Goal: Check status: Check status

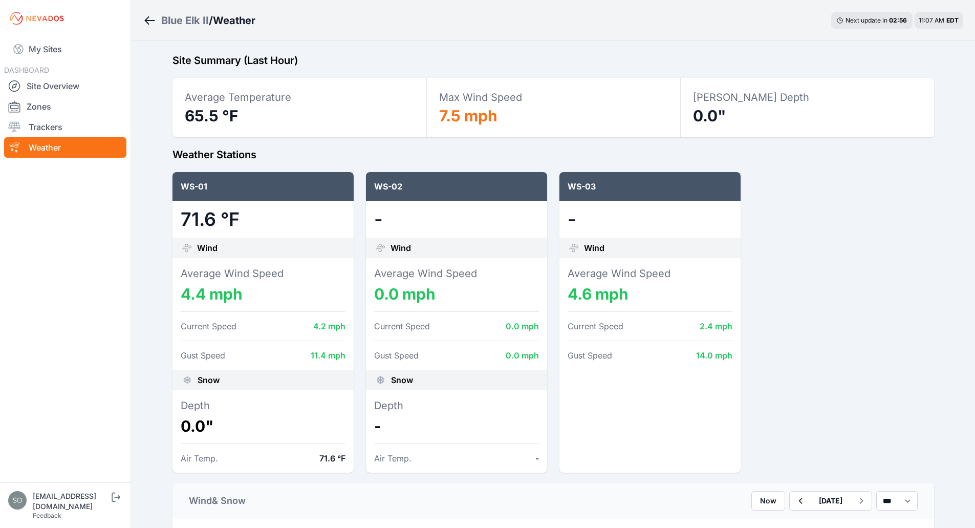
click at [898, 238] on div "WS-01 71.6 °F Wind Average Wind Speed 4.4 mph Current Speed 4.2 mph Gust Speed …" at bounding box center [554, 322] width 762 height 300
click at [763, 403] on div "WS-01 71.6 °F Wind Average Wind Speed 4.4 mph Current Speed 4.2 mph Gust Speed …" at bounding box center [554, 322] width 762 height 300
click at [763, 354] on div "WS-01 71.6 °F Wind Average Wind Speed 4.4 mph Current Speed 4.2 mph Gust Speed …" at bounding box center [554, 322] width 762 height 300
click at [763, 507] on button "Now" at bounding box center [768, 500] width 34 height 19
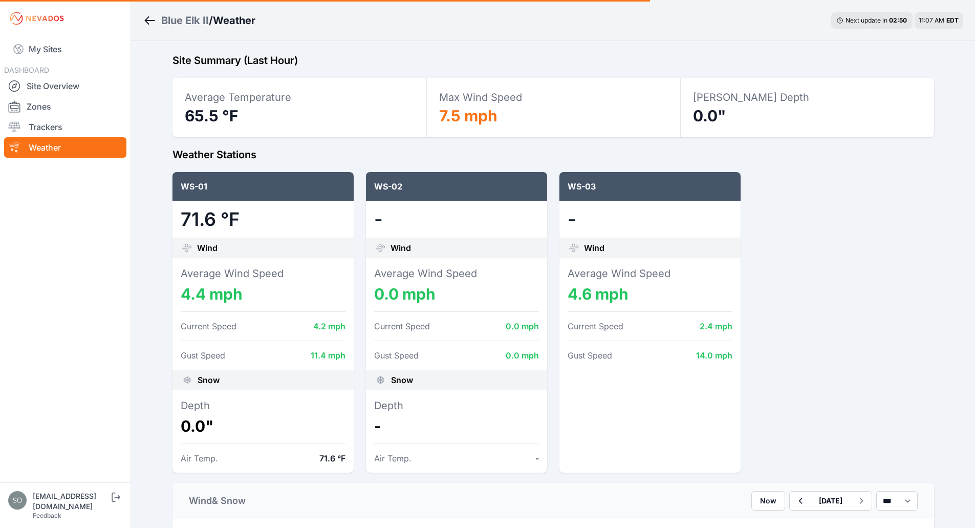
click at [763, 354] on div "WS-01 71.6 °F Wind Average Wind Speed 4.4 mph Current Speed 4.2 mph Gust Speed …" at bounding box center [554, 322] width 762 height 300
click at [760, 508] on button "Now" at bounding box center [768, 500] width 34 height 19
click at [763, 354] on div "WS-01 71.6 °F Wind Average Wind Speed 4.4 mph Current Speed 4.2 mph Gust Speed …" at bounding box center [554, 322] width 762 height 300
click at [763, 353] on div "WS-01 71.6 °F Wind Average Wind Speed 4.4 mph Current Speed 4.2 mph Gust Speed …" at bounding box center [554, 322] width 762 height 300
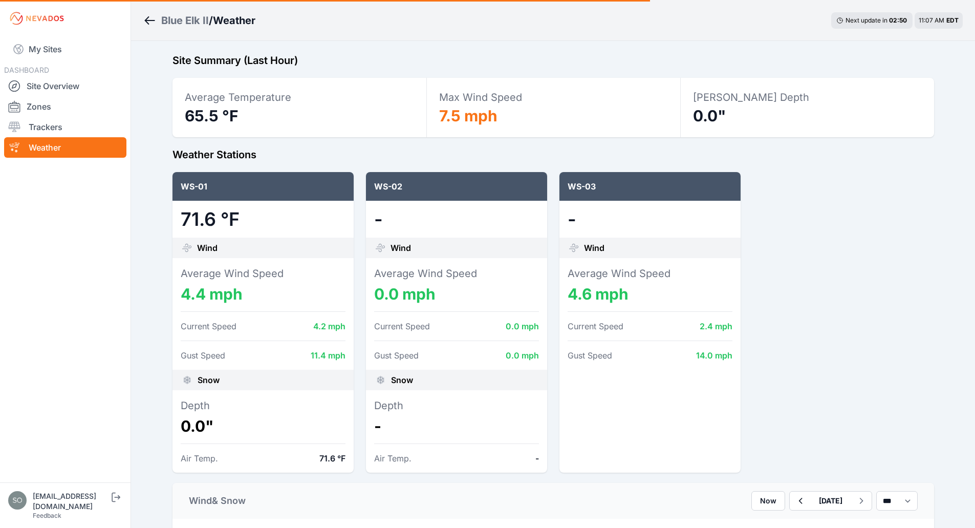
click at [760, 508] on button "Now" at bounding box center [768, 500] width 34 height 19
click at [763, 354] on div "WS-01 71.6 °F Wind Average Wind Speed 4.4 mph Current Speed 4.2 mph Gust Speed …" at bounding box center [554, 322] width 762 height 300
click at [763, 354] on div "WS-01 71.6 °F Wind Average Wind Speed 4.4 mph Current Speed 2.4 mph Gust Speed …" at bounding box center [554, 322] width 762 height 300
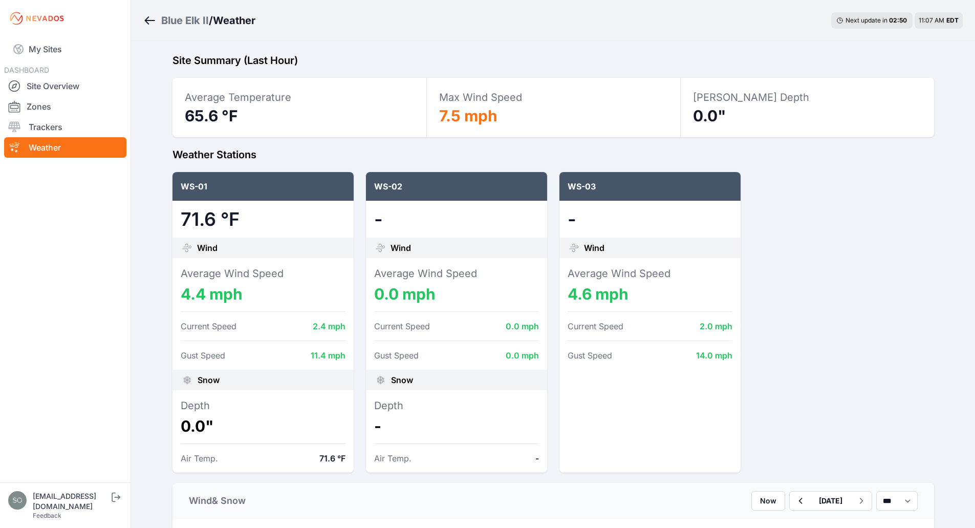
click at [763, 354] on div "WS-01 71.6 °F Wind Average Wind Speed 4.4 mph Current Speed 2.4 mph Gust Speed …" at bounding box center [554, 322] width 762 height 300
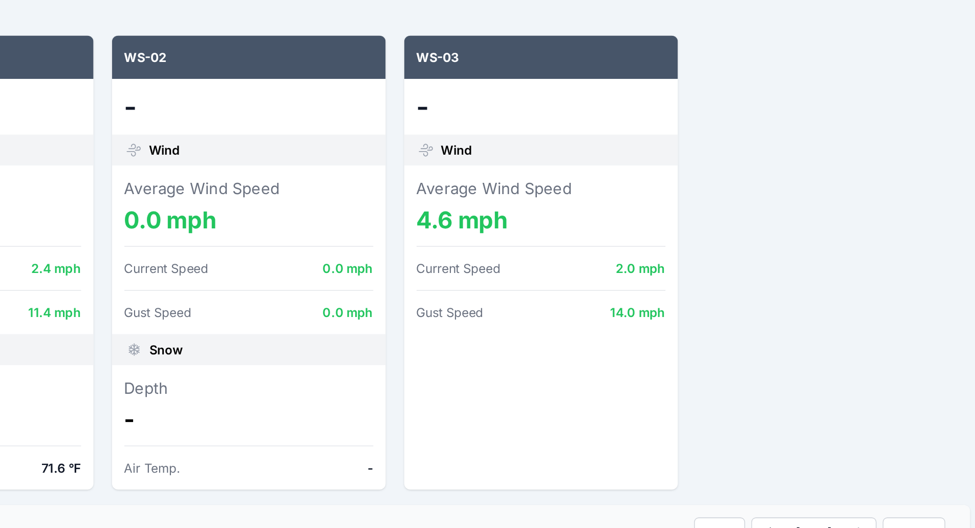
scroll to position [17, 0]
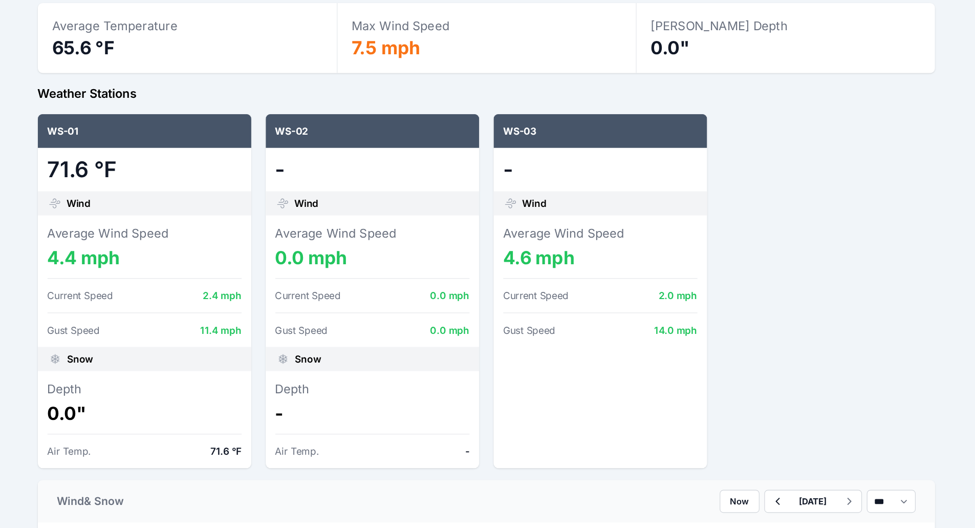
click at [855, 373] on div "WS-01 71.6 °F Wind Average Wind Speed 4.4 mph Current Speed 2.4 mph Gust Speed …" at bounding box center [554, 305] width 762 height 300
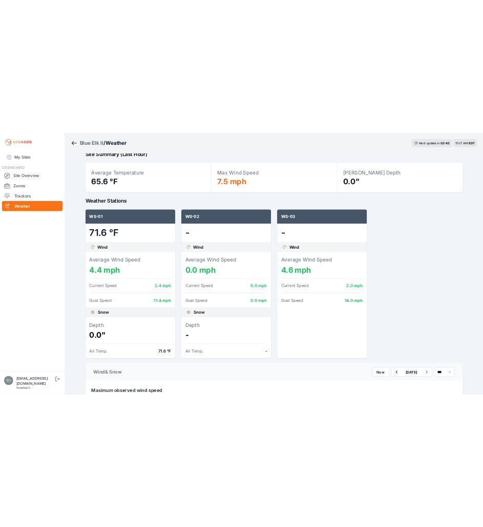
scroll to position [17, 0]
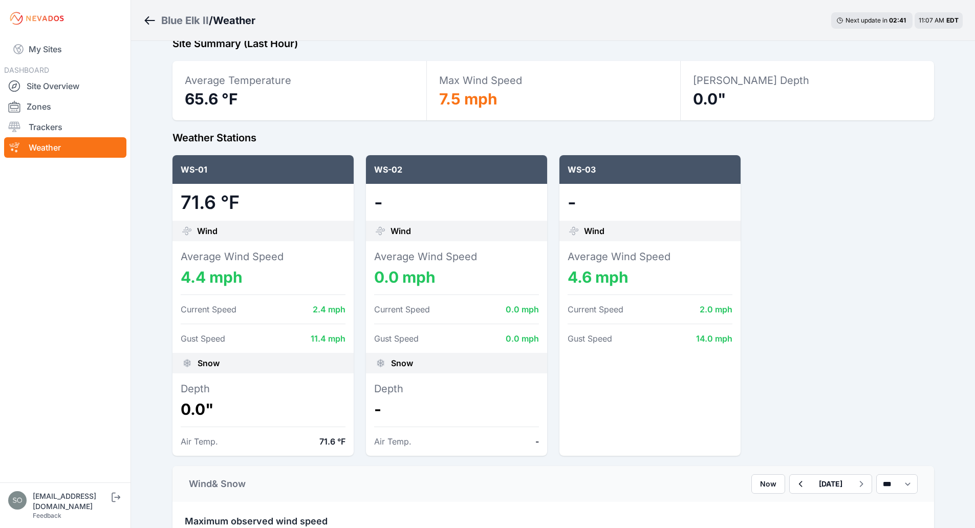
click at [54, 395] on nav "My Sites DASHBOARD Site Overview Zones Trackers Weather" at bounding box center [65, 255] width 131 height 437
click at [707, 495] on div "Wind & Snow Now August 29 *** **** *****" at bounding box center [554, 484] width 762 height 36
click at [803, 404] on div "WS-01 71.6 °F Wind Average Wind Speed 4.4 mph Current Speed 2.4 mph Gust Speed …" at bounding box center [554, 305] width 762 height 300
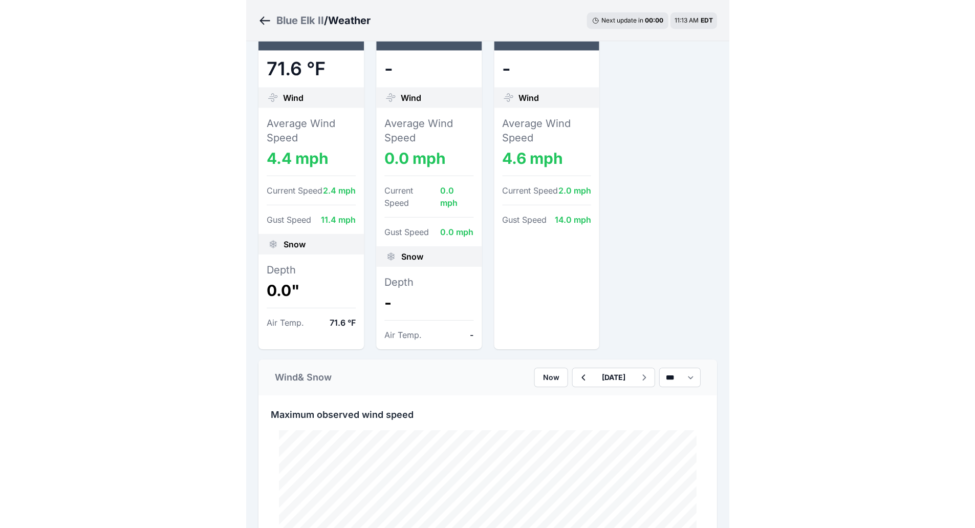
scroll to position [184, 0]
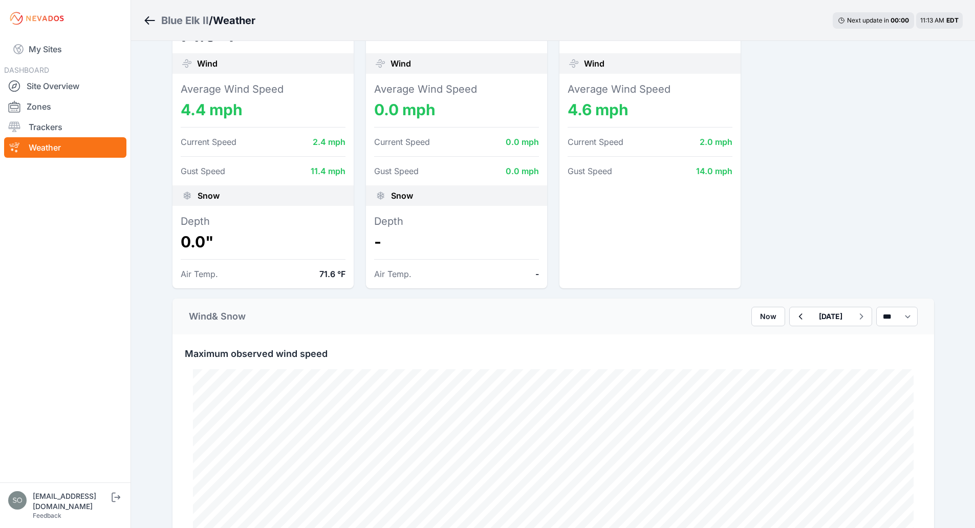
click at [575, 20] on div "Blue Elk II / Weather Next update in 00 : 00 11:13 AM EDT" at bounding box center [553, 20] width 844 height 41
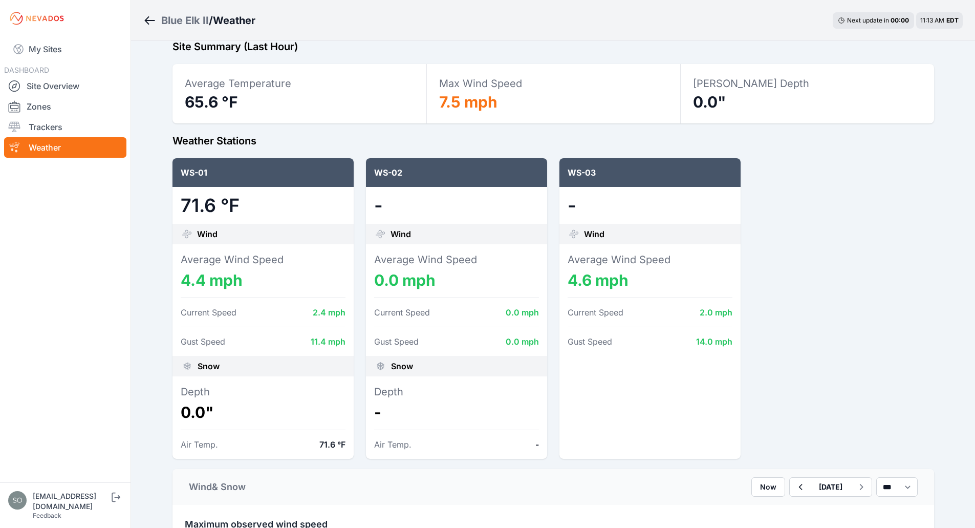
scroll to position [0, 0]
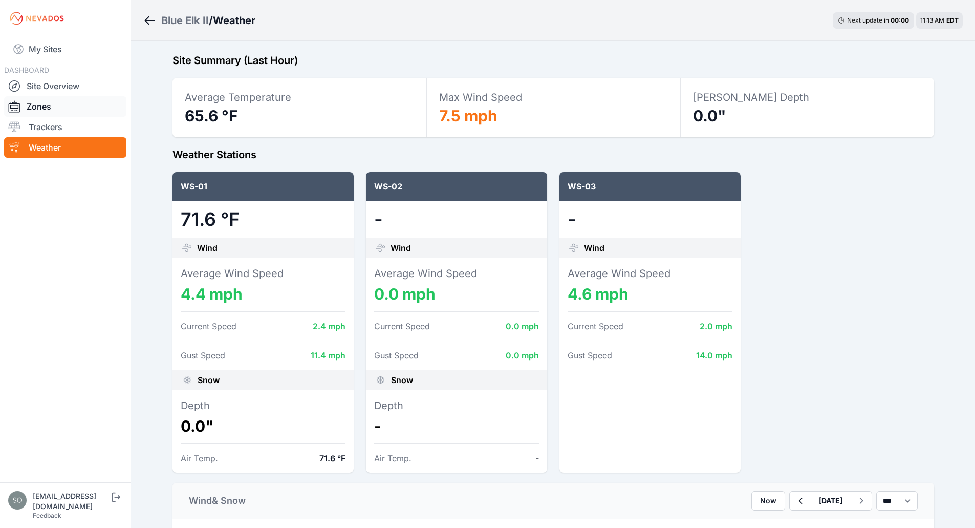
click at [76, 97] on link "Zones" at bounding box center [65, 106] width 122 height 20
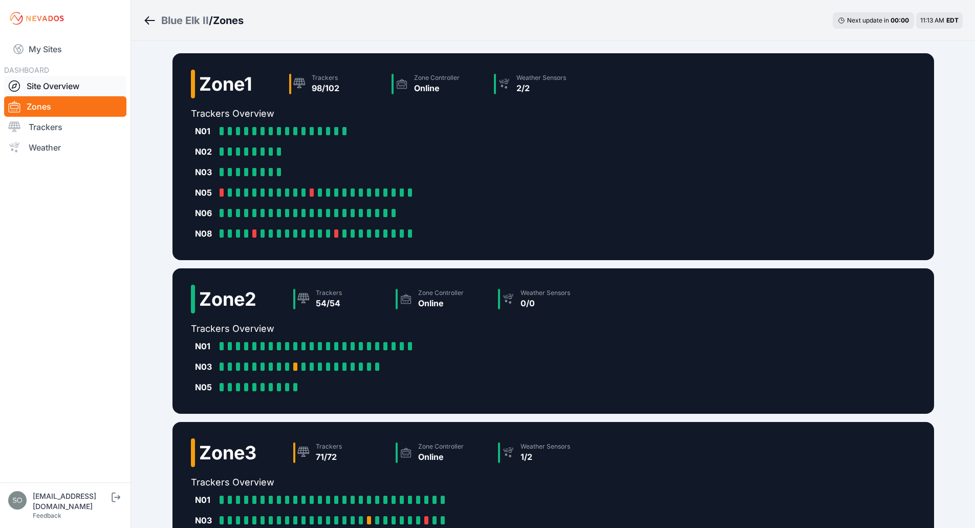
click at [74, 83] on link "Site Overview" at bounding box center [65, 86] width 122 height 20
click at [146, 26] on icon "Breadcrumb" at bounding box center [149, 20] width 13 height 12
click at [150, 19] on icon "Breadcrumb" at bounding box center [149, 20] width 13 height 12
click at [76, 93] on link "Site Overview" at bounding box center [65, 86] width 122 height 20
click at [153, 25] on icon "Breadcrumb" at bounding box center [149, 20] width 13 height 12
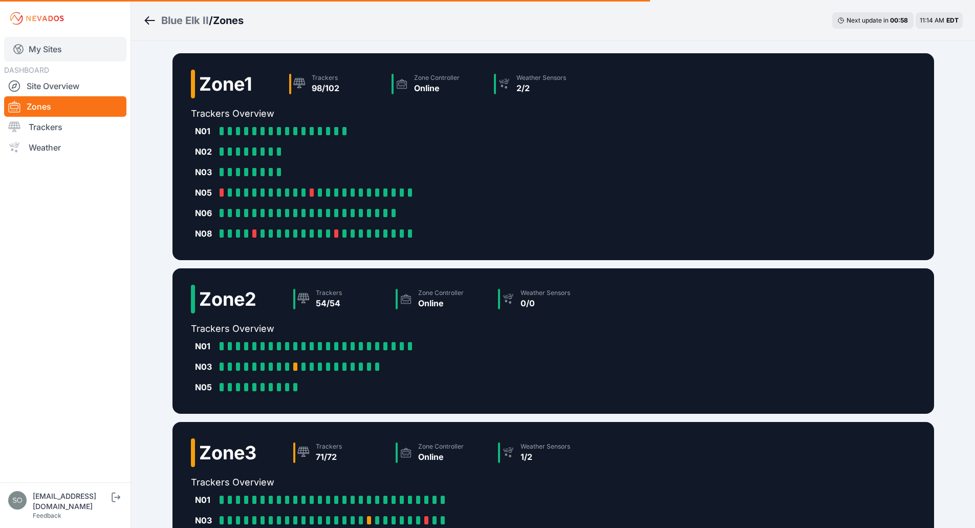
click at [73, 48] on link "My Sites" at bounding box center [65, 49] width 122 height 25
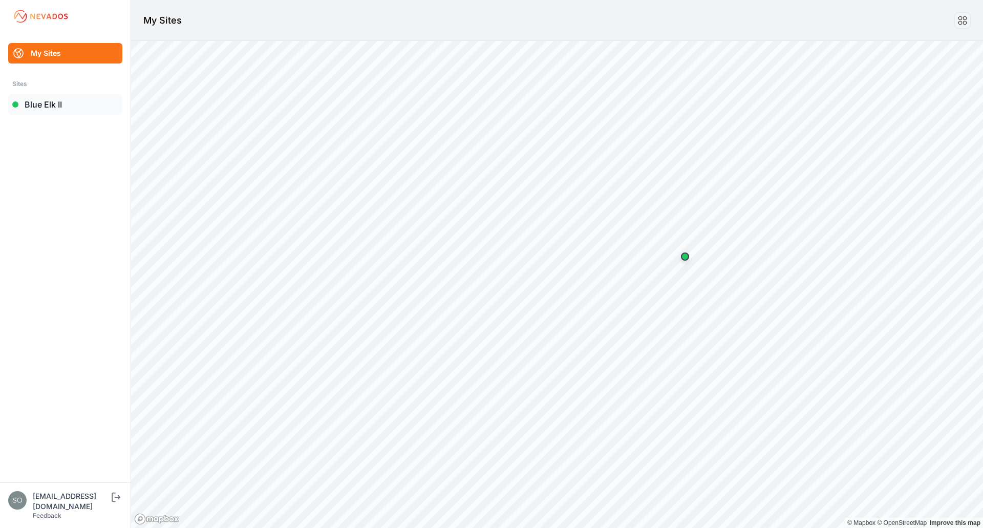
click at [69, 101] on link "Blue Elk II" at bounding box center [65, 104] width 114 height 20
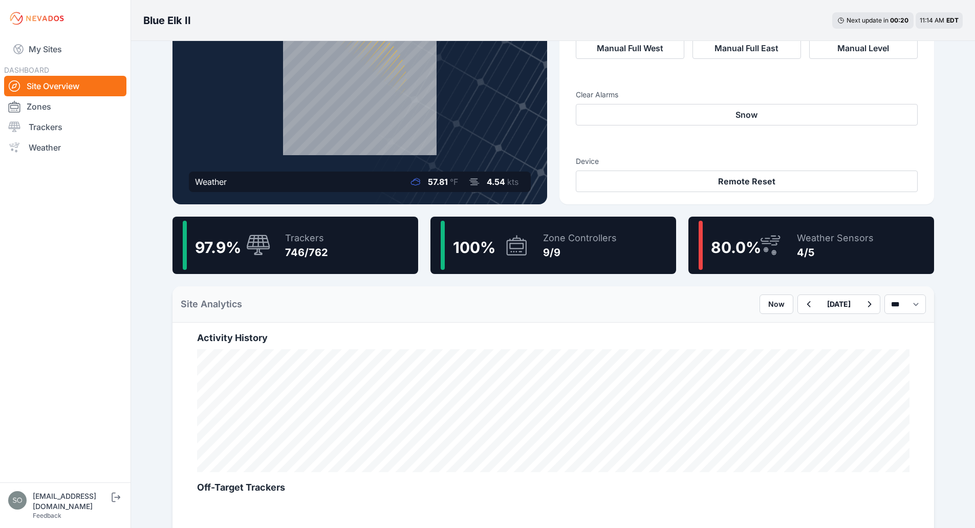
scroll to position [119, 0]
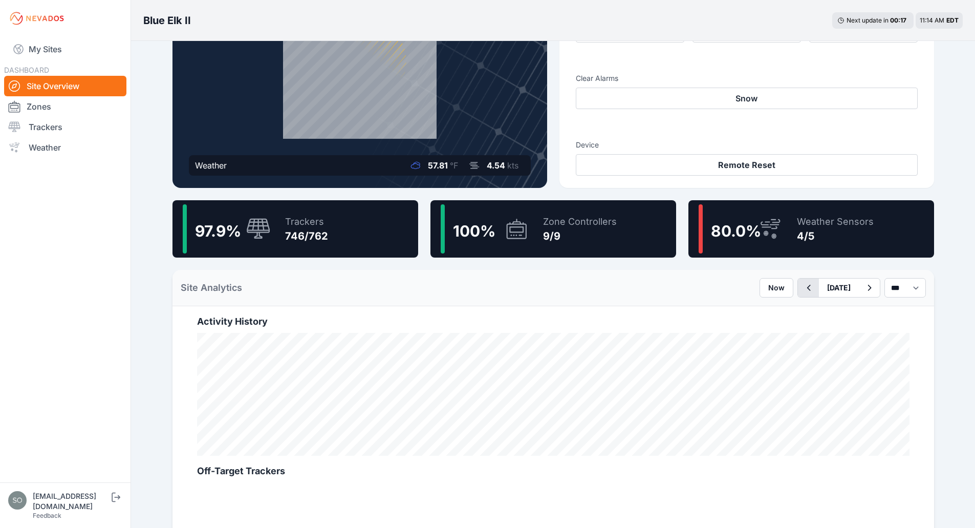
click at [802, 289] on icon "button" at bounding box center [808, 288] width 13 height 12
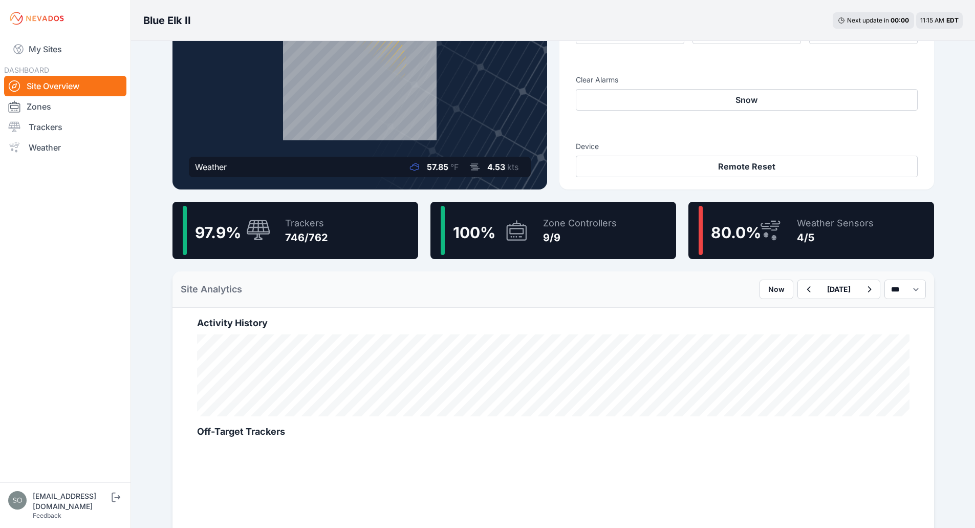
scroll to position [120, 0]
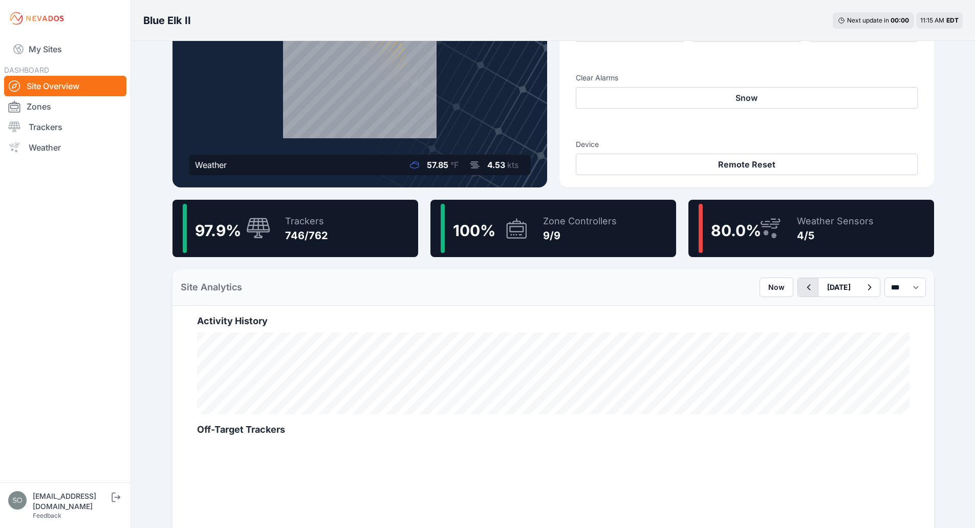
click at [802, 290] on icon "button" at bounding box center [808, 287] width 13 height 12
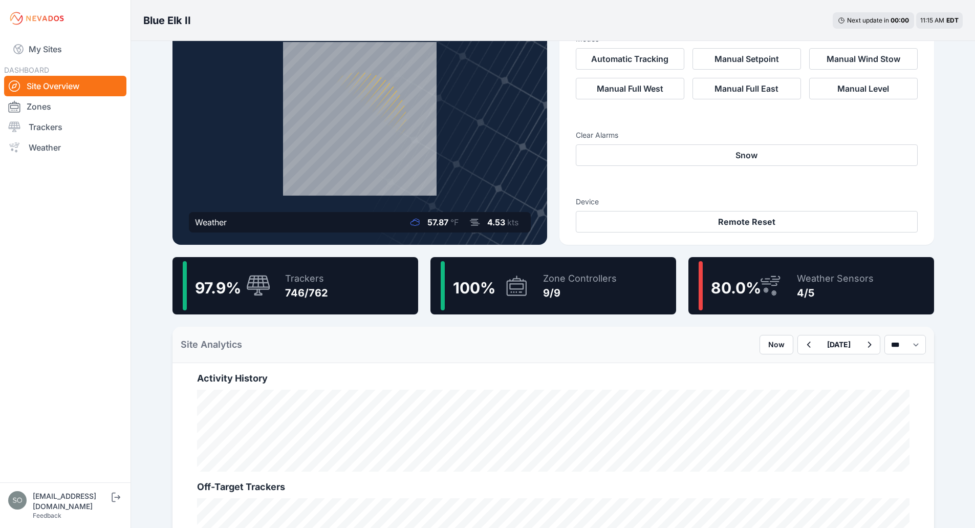
scroll to position [66, 0]
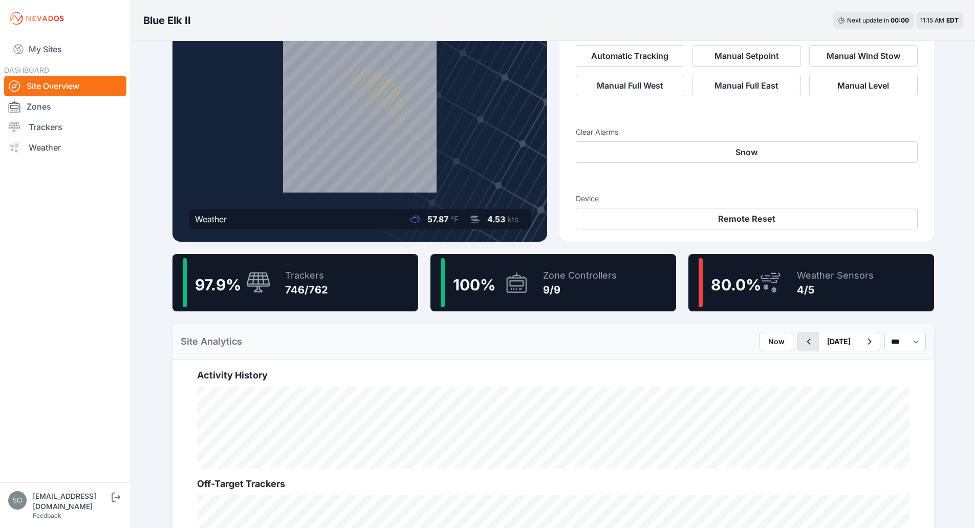
click at [802, 346] on icon "button" at bounding box center [808, 341] width 13 height 12
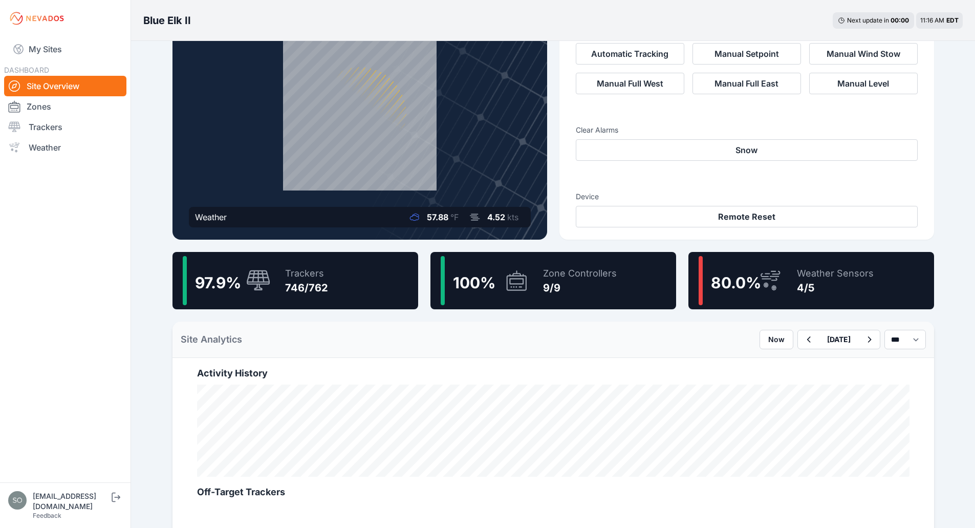
scroll to position [52, 0]
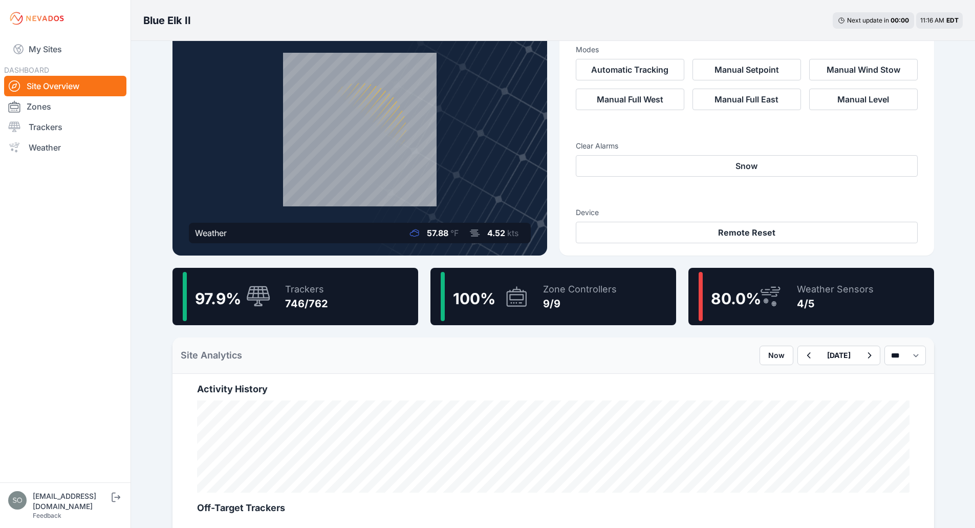
click at [744, 296] on span "80.0 %" at bounding box center [736, 298] width 50 height 18
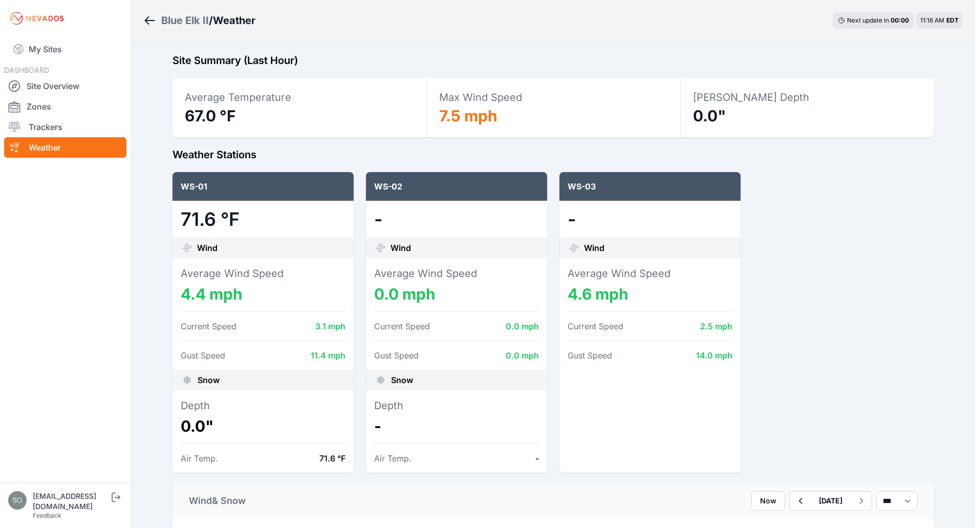
click at [376, 190] on div "WS-02" at bounding box center [456, 186] width 181 height 29
click at [378, 216] on dd "-" at bounding box center [456, 219] width 165 height 20
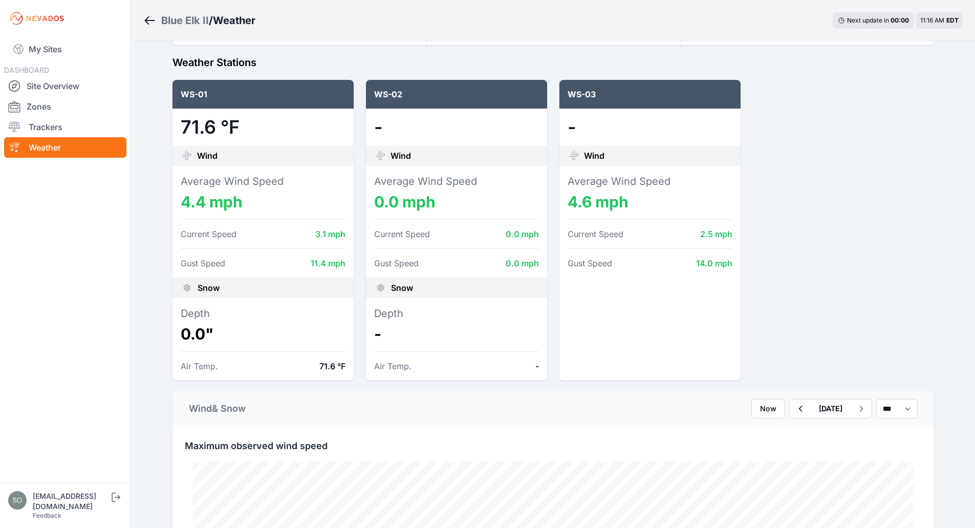
scroll to position [85, 0]
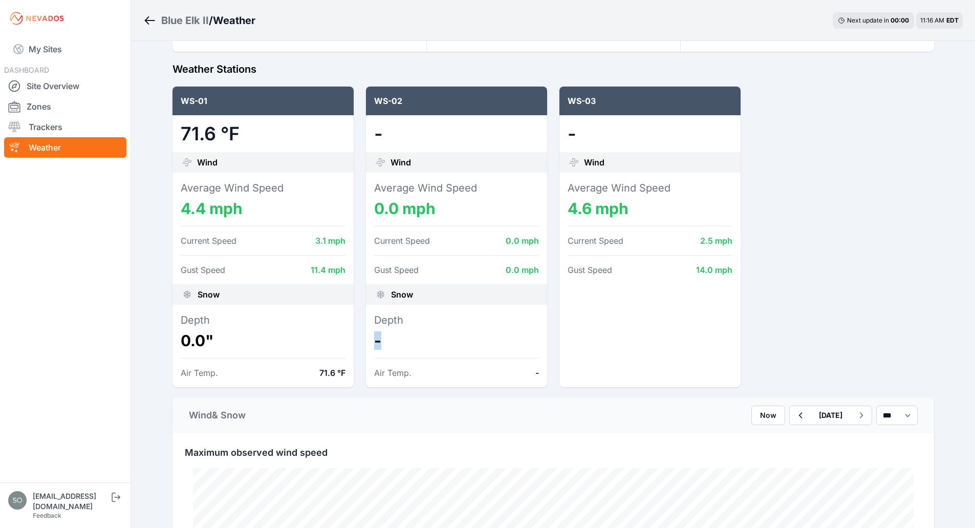
drag, startPoint x: 374, startPoint y: 340, endPoint x: 446, endPoint y: 347, distance: 71.9
click at [446, 347] on dd "-" at bounding box center [456, 340] width 165 height 18
drag, startPoint x: 186, startPoint y: 336, endPoint x: 273, endPoint y: 337, distance: 87.5
click at [273, 337] on dd "0.0"" at bounding box center [263, 340] width 165 height 18
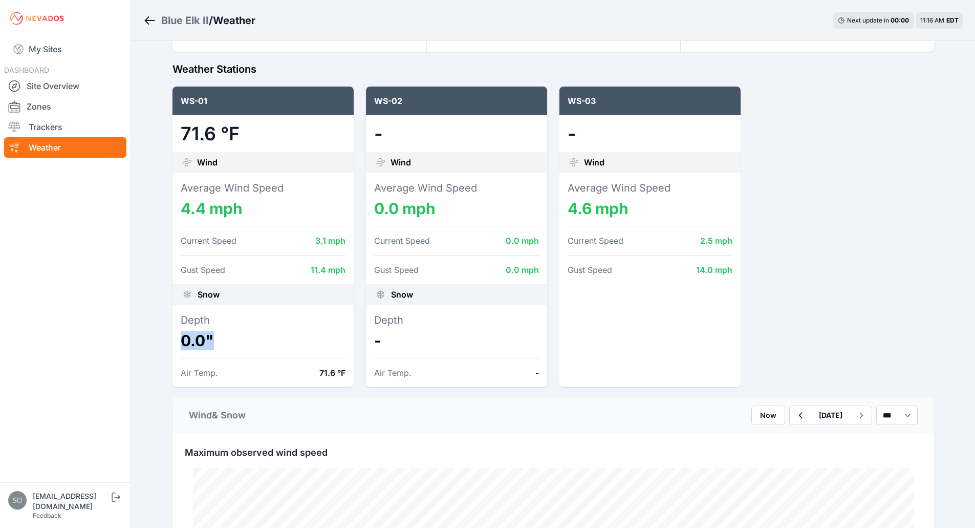
click at [307, 332] on dd "0.0"" at bounding box center [263, 340] width 165 height 18
click at [263, 338] on dd "0.0"" at bounding box center [263, 340] width 165 height 18
click at [163, 319] on div "Site Summary (Last Hour) Average Temperature 67.0 °F Max Wind Speed 7.5 mph Max…" at bounding box center [553, 535] width 786 height 1160
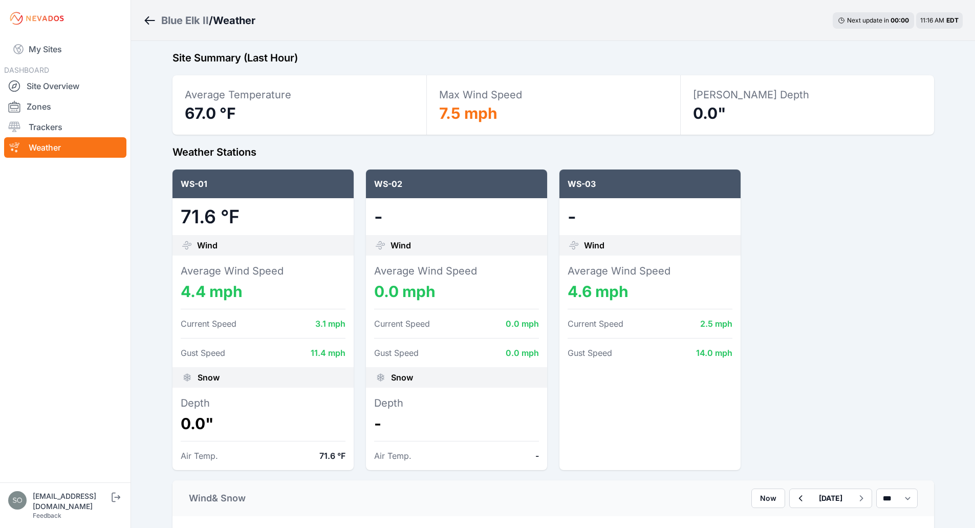
scroll to position [0, 0]
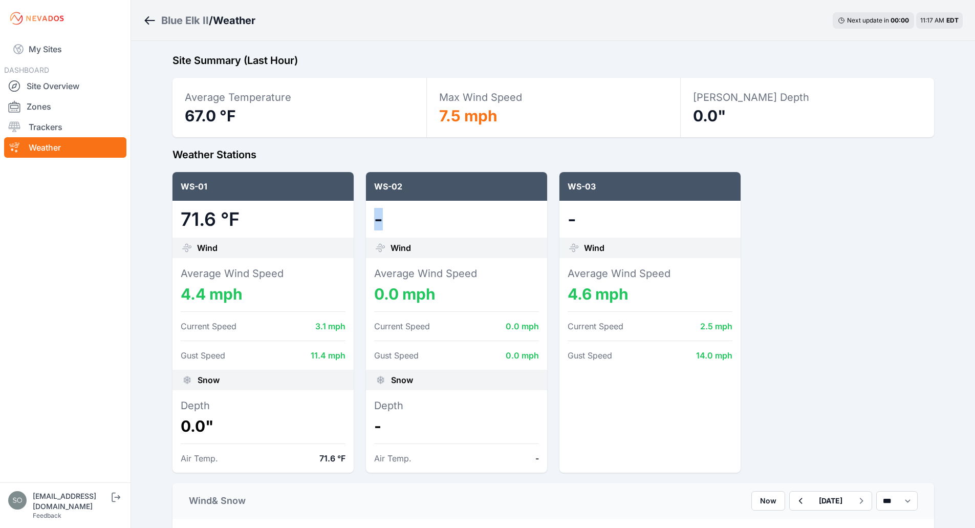
drag, startPoint x: 373, startPoint y: 217, endPoint x: 384, endPoint y: 218, distance: 11.8
click at [384, 218] on div "-" at bounding box center [456, 219] width 181 height 37
click at [459, 213] on dd "-" at bounding box center [456, 219] width 165 height 20
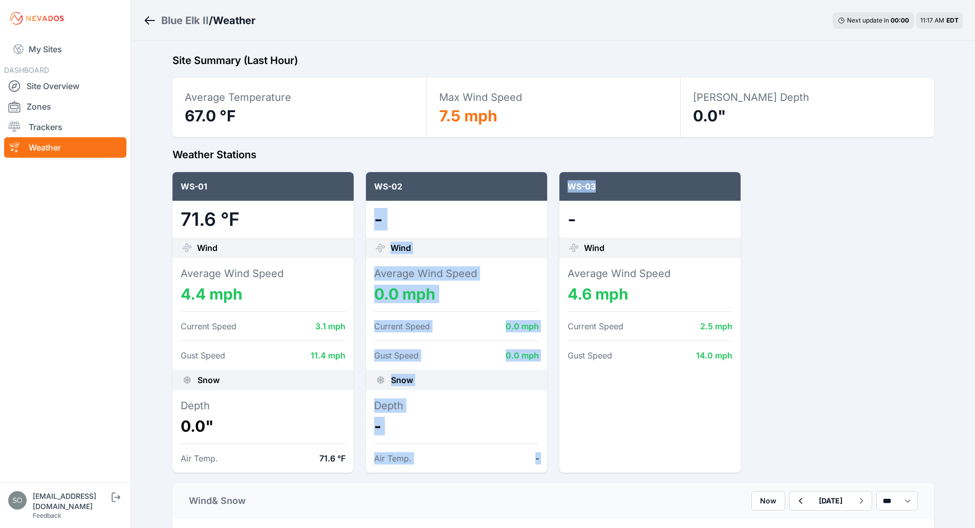
drag, startPoint x: 615, startPoint y: 186, endPoint x: 546, endPoint y: 186, distance: 69.1
click at [546, 186] on div "WS-01 71.6 °F Wind Average Wind Speed 4.4 mph Current Speed 3.1 mph Gust Speed …" at bounding box center [554, 322] width 762 height 300
click at [595, 187] on div "WS-03" at bounding box center [649, 186] width 181 height 29
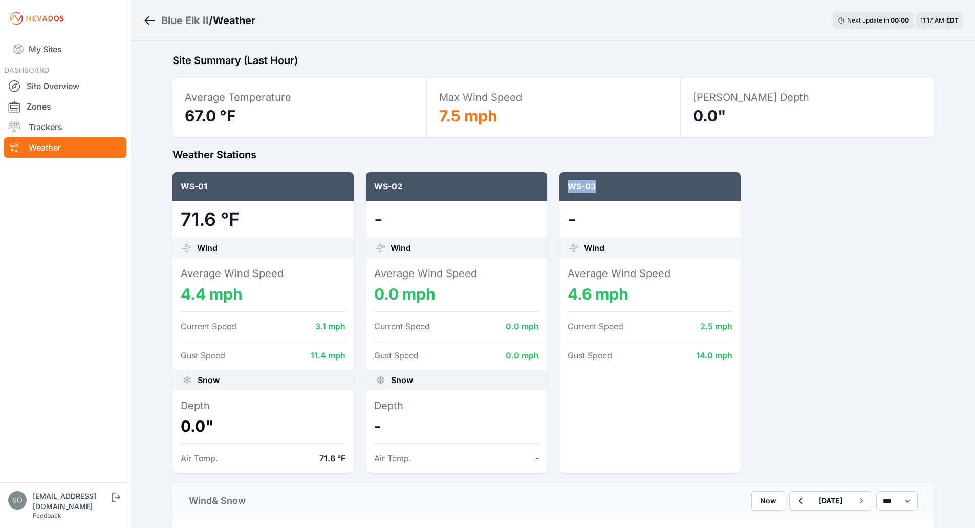
drag, startPoint x: 567, startPoint y: 186, endPoint x: 608, endPoint y: 184, distance: 40.5
click at [608, 184] on div "WS-03" at bounding box center [649, 186] width 181 height 29
click at [633, 183] on div "WS-03" at bounding box center [649, 186] width 181 height 29
click at [701, 60] on h2 "Site Summary (Last Hour)" at bounding box center [554, 60] width 762 height 14
drag, startPoint x: 376, startPoint y: 299, endPoint x: 446, endPoint y: 304, distance: 70.8
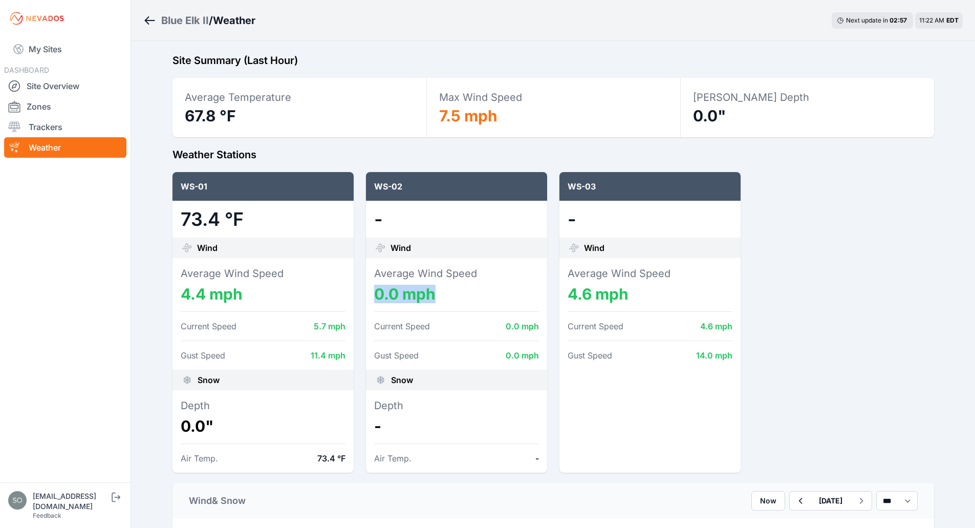
click at [446, 304] on div "Average Wind Speed 0.0 mph Current Speed 0.0 mph Gust Speed 0.0 mph" at bounding box center [456, 314] width 181 height 112
click at [497, 304] on div at bounding box center [456, 311] width 165 height 17
drag, startPoint x: 373, startPoint y: 221, endPoint x: 417, endPoint y: 219, distance: 44.1
click at [417, 219] on div "-" at bounding box center [456, 219] width 181 height 37
drag, startPoint x: 571, startPoint y: 219, endPoint x: 582, endPoint y: 220, distance: 11.3
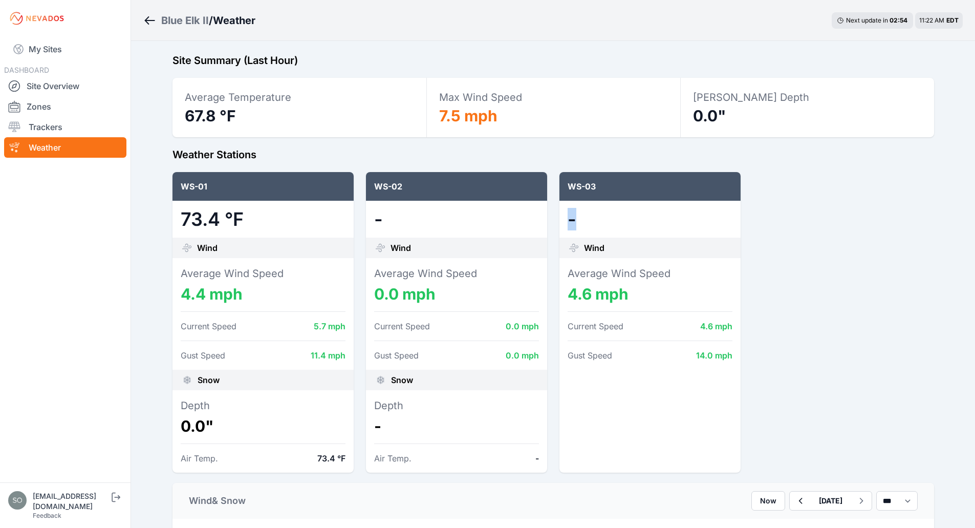
click at [582, 220] on dd "-" at bounding box center [650, 219] width 165 height 20
click at [599, 221] on dd "-" at bounding box center [650, 219] width 165 height 20
drag, startPoint x: 580, startPoint y: 222, endPoint x: 530, endPoint y: 220, distance: 50.2
click at [563, 222] on div "-" at bounding box center [649, 219] width 181 height 37
click at [471, 214] on dd "-" at bounding box center [456, 219] width 165 height 20
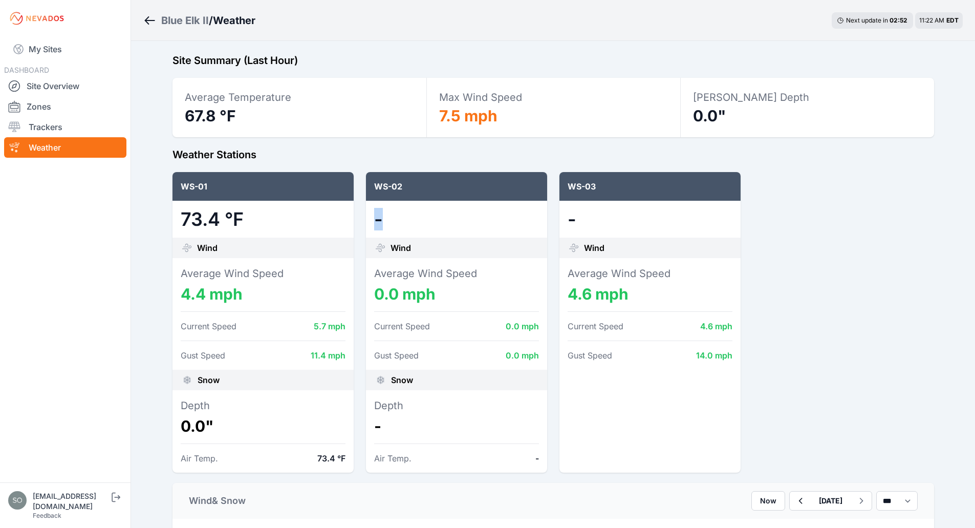
drag, startPoint x: 394, startPoint y: 216, endPoint x: 363, endPoint y: 226, distance: 32.4
click at [363, 226] on div "WS-01 73.4 °F Wind Average Wind Speed 4.4 mph Current Speed 5.7 mph Gust Speed …" at bounding box center [554, 322] width 762 height 300
click at [465, 227] on dd "-" at bounding box center [456, 219] width 165 height 20
click at [775, 11] on div "Blue Elk II / Weather Next update in 02 : 40 11:23 AM EDT" at bounding box center [553, 20] width 844 height 41
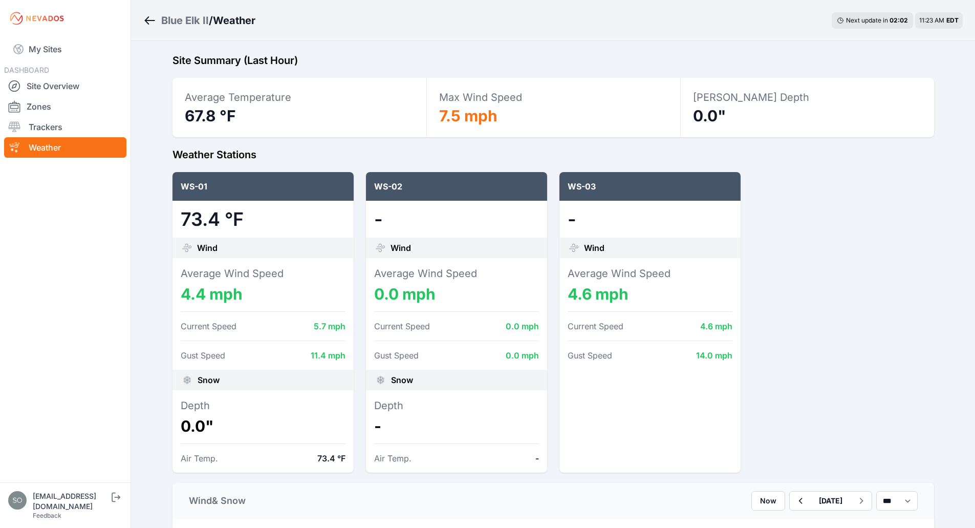
click at [895, 339] on div "WS-01 73.4 °F Wind Average Wind Speed 4.4 mph Current Speed 5.7 mph Gust Speed …" at bounding box center [554, 322] width 762 height 300
click at [908, 328] on div "WS-01 73.4 °F Wind Average Wind Speed 4.4 mph Current Speed 5.7 mph Gust Speed …" at bounding box center [554, 322] width 762 height 300
click at [59, 82] on link "Site Overview" at bounding box center [65, 86] width 122 height 20
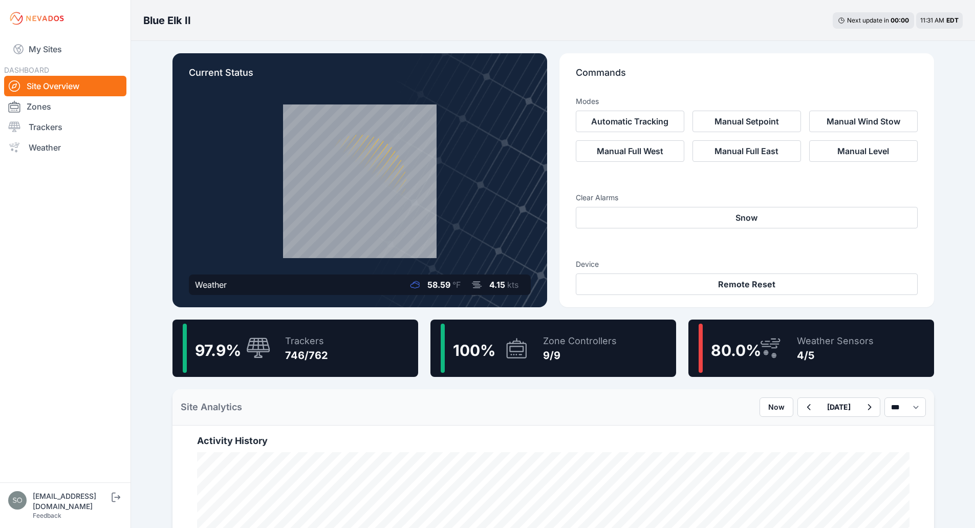
drag, startPoint x: 569, startPoint y: 34, endPoint x: 563, endPoint y: 28, distance: 9.1
click at [569, 34] on div "Blue Elk II Next update in 00 : 00 11:31 AM EDT" at bounding box center [553, 20] width 844 height 41
click at [749, 348] on span "80.0 %" at bounding box center [736, 350] width 50 height 18
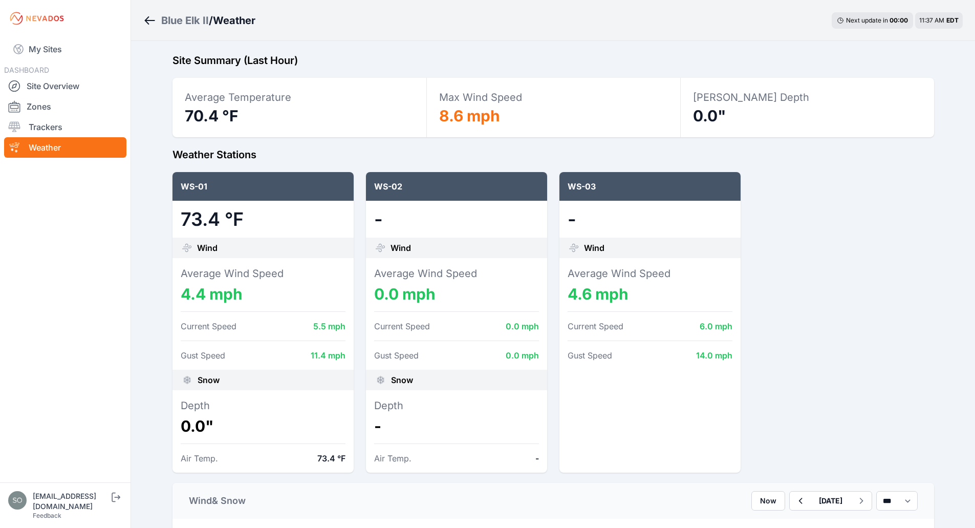
click at [827, 190] on div "WS-01 73.4 °F Wind Average Wind Speed 4.4 mph Current Speed 5.5 mph Gust Speed …" at bounding box center [554, 322] width 762 height 300
click at [806, 280] on div "WS-01 73.4 °F Wind Average Wind Speed 4.4 mph Current Speed 5.5 mph Gust Speed …" at bounding box center [554, 322] width 762 height 300
click at [887, 262] on div "WS-01 73.4 °F Wind Average Wind Speed 4.4 mph Current Speed 5.5 mph Gust Speed …" at bounding box center [554, 322] width 762 height 300
drag, startPoint x: 183, startPoint y: 295, endPoint x: 256, endPoint y: 291, distance: 72.8
click at [256, 291] on dd "4.4 mph" at bounding box center [263, 294] width 165 height 18
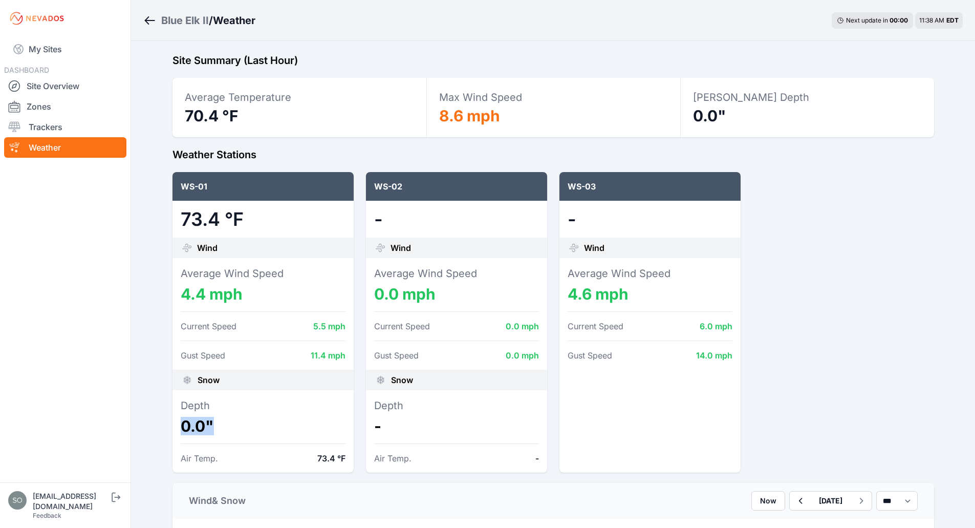
drag, startPoint x: 182, startPoint y: 421, endPoint x: 230, endPoint y: 424, distance: 48.7
click at [230, 424] on dd "0.0"" at bounding box center [263, 426] width 165 height 18
click at [269, 434] on dd "0.0"" at bounding box center [263, 426] width 165 height 18
drag, startPoint x: 375, startPoint y: 296, endPoint x: 455, endPoint y: 294, distance: 79.9
click at [455, 294] on dd "0.0 mph" at bounding box center [456, 294] width 165 height 18
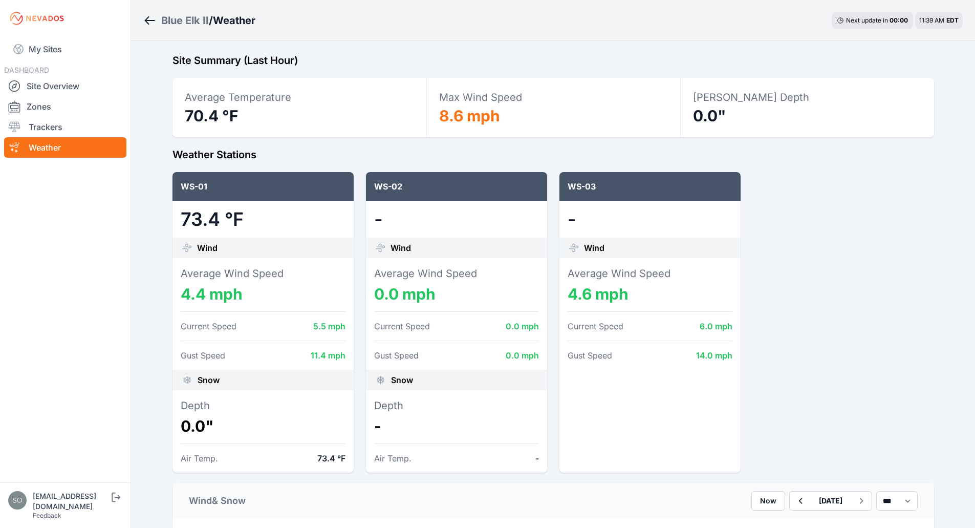
click at [476, 303] on div at bounding box center [456, 311] width 165 height 17
drag, startPoint x: 378, startPoint y: 424, endPoint x: 405, endPoint y: 425, distance: 26.7
click at [404, 425] on dd "-" at bounding box center [456, 426] width 165 height 18
drag, startPoint x: 376, startPoint y: 428, endPoint x: 408, endPoint y: 433, distance: 32.5
click at [408, 433] on dd "-" at bounding box center [456, 426] width 165 height 18
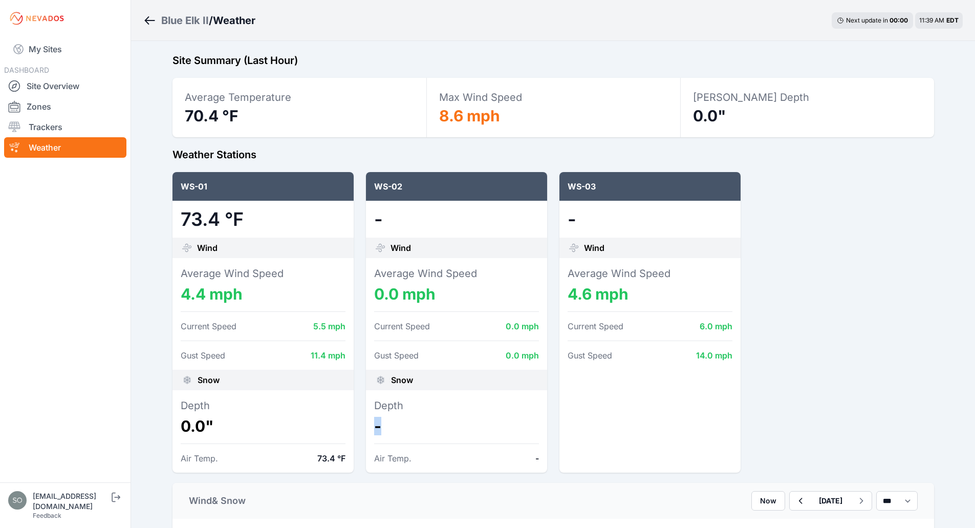
click at [463, 419] on dd "-" at bounding box center [456, 426] width 165 height 18
click at [482, 252] on div "WS-01 71.6 °F Wind Average Wind Speed 4.4 mph Current Speed 6.2 mph Gust Speed …" at bounding box center [554, 322] width 762 height 300
click at [482, 289] on div "WS-01 71.6 °F Wind Average Wind Speed 4.4 mph Current Speed 6.2 mph Gust Speed …" at bounding box center [554, 322] width 762 height 300
click at [197, 428] on dd "0.0"" at bounding box center [263, 426] width 165 height 18
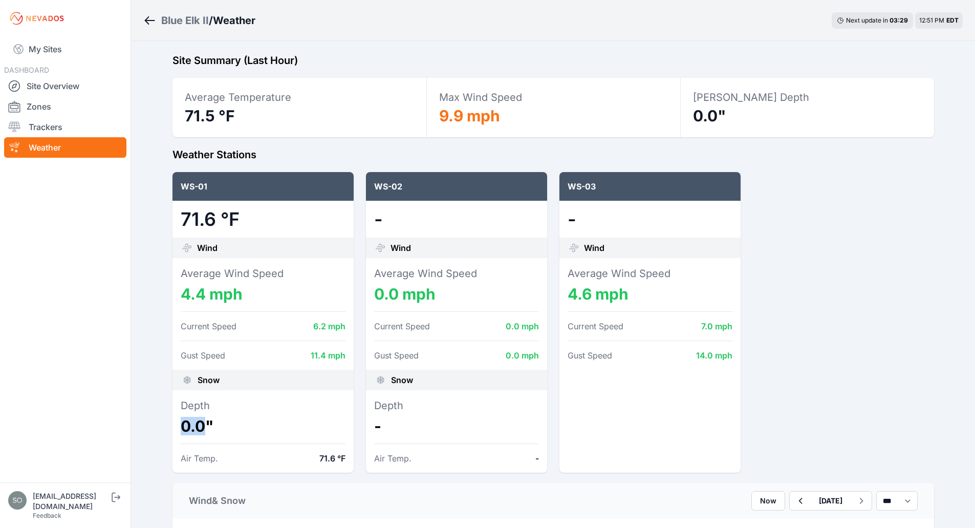
drag, startPoint x: 214, startPoint y: 426, endPoint x: 156, endPoint y: 421, distance: 58.6
drag, startPoint x: 184, startPoint y: 422, endPoint x: 230, endPoint y: 421, distance: 46.1
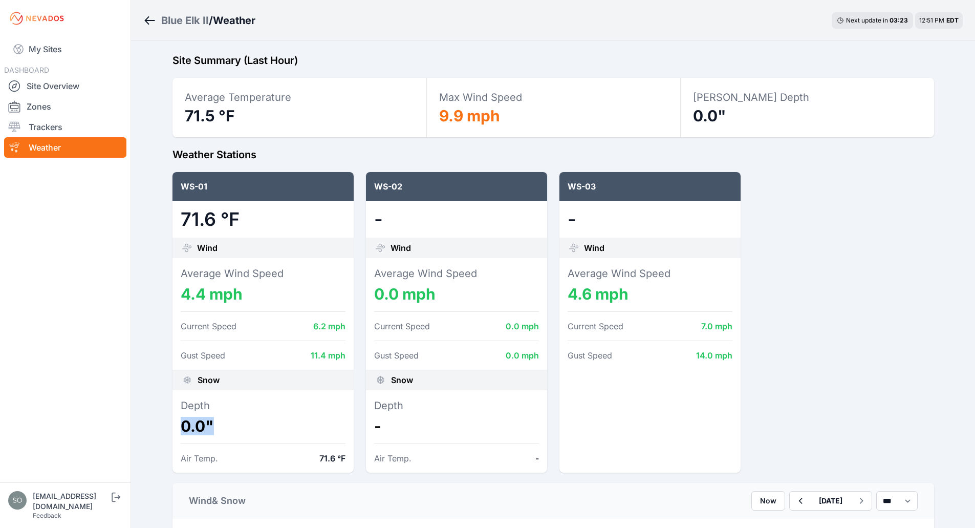
click at [230, 421] on dd "0.0"" at bounding box center [263, 426] width 165 height 18
click at [260, 436] on div at bounding box center [263, 443] width 165 height 17
click at [787, 397] on div "WS-01 71.6 °F Wind Average Wind Speed 4.4 mph Current Speed 6.2 mph Gust Speed …" at bounding box center [554, 322] width 762 height 300
click at [825, 308] on div "WS-01 71.6 °F Wind Average Wind Speed 4.4 mph Current Speed 6.2 mph Gust Speed …" at bounding box center [554, 322] width 762 height 300
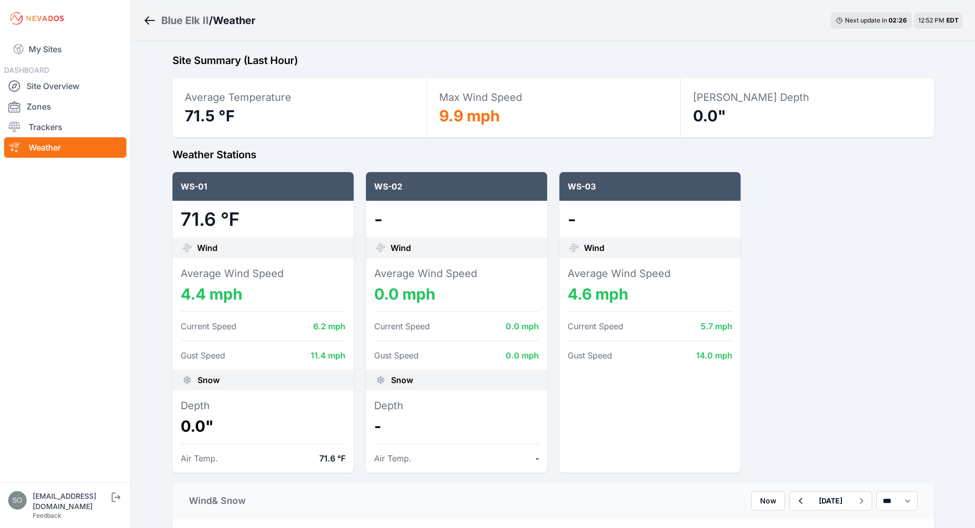
click at [45, 91] on link "Site Overview" at bounding box center [65, 86] width 122 height 20
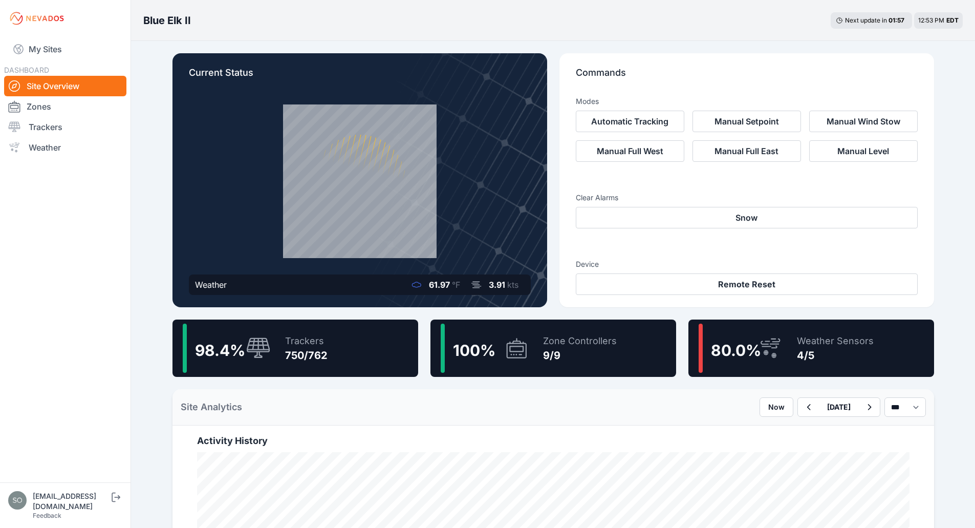
click at [628, 40] on div "Blue Elk II Next update in 01 : 57 12:53 PM EDT" at bounding box center [553, 20] width 844 height 41
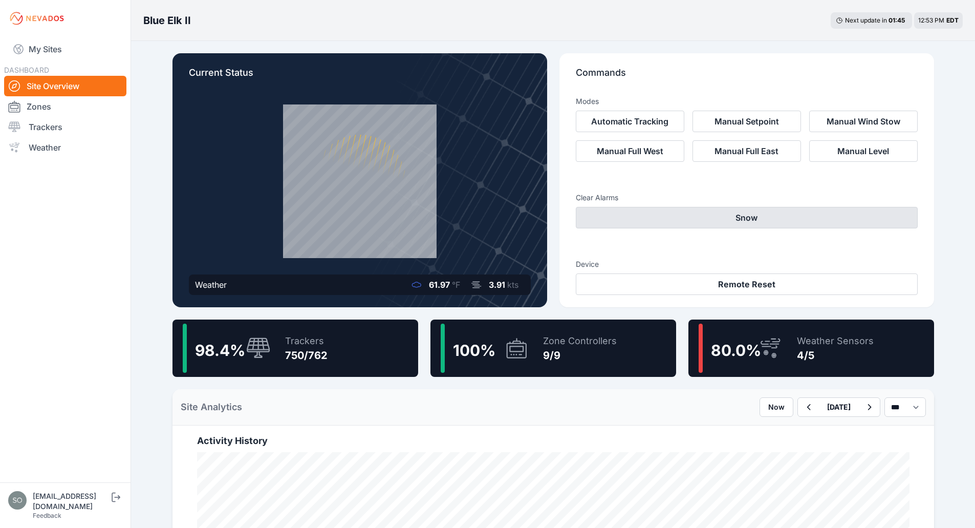
click at [723, 217] on button "Snow" at bounding box center [747, 217] width 342 height 21
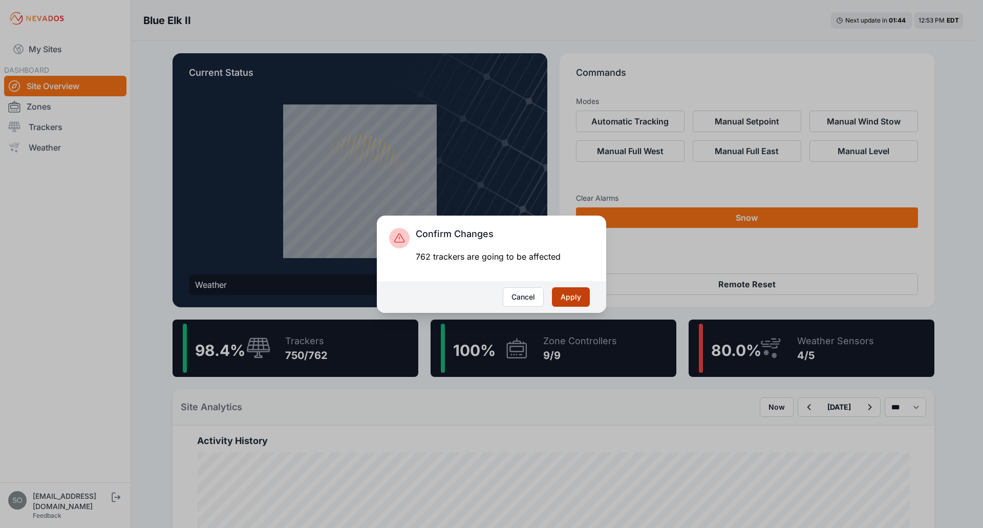
click at [576, 297] on button "Apply" at bounding box center [571, 296] width 38 height 19
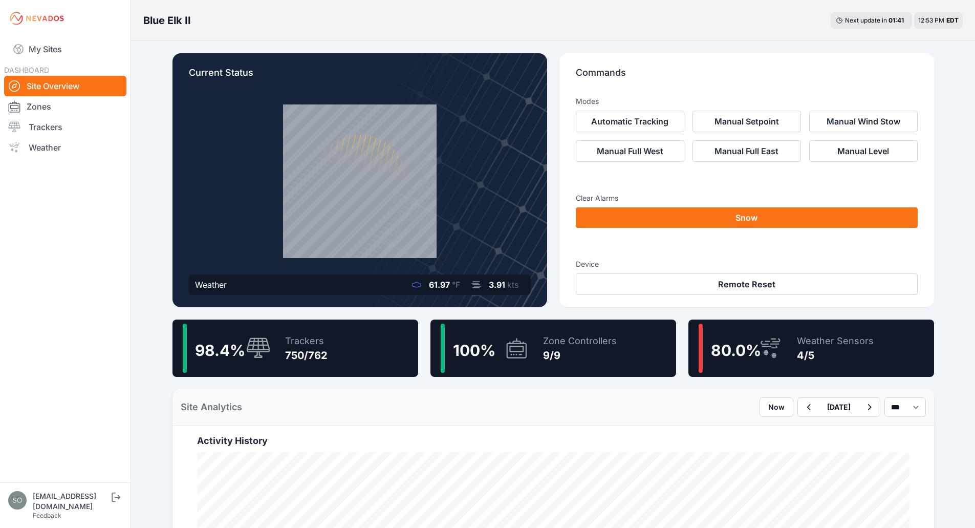
drag, startPoint x: 941, startPoint y: 266, endPoint x: 954, endPoint y: 226, distance: 41.8
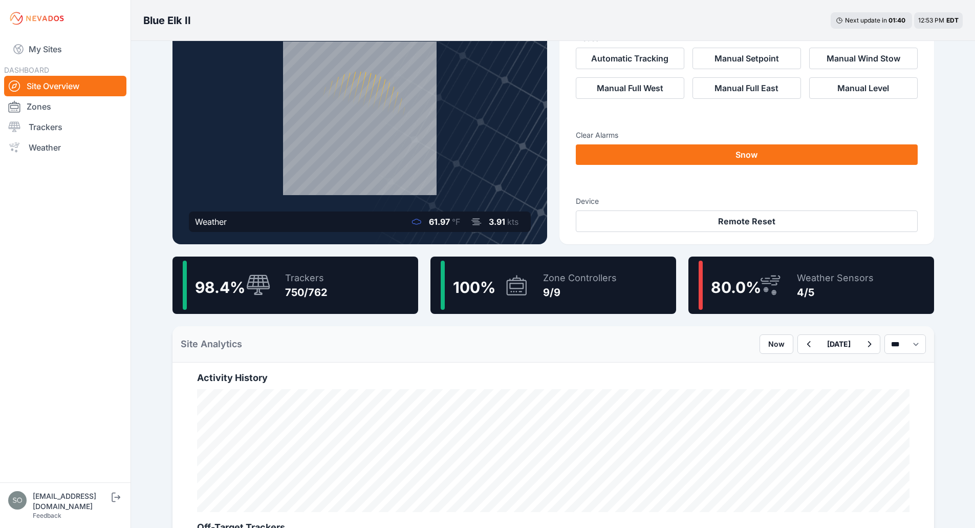
scroll to position [63, 0]
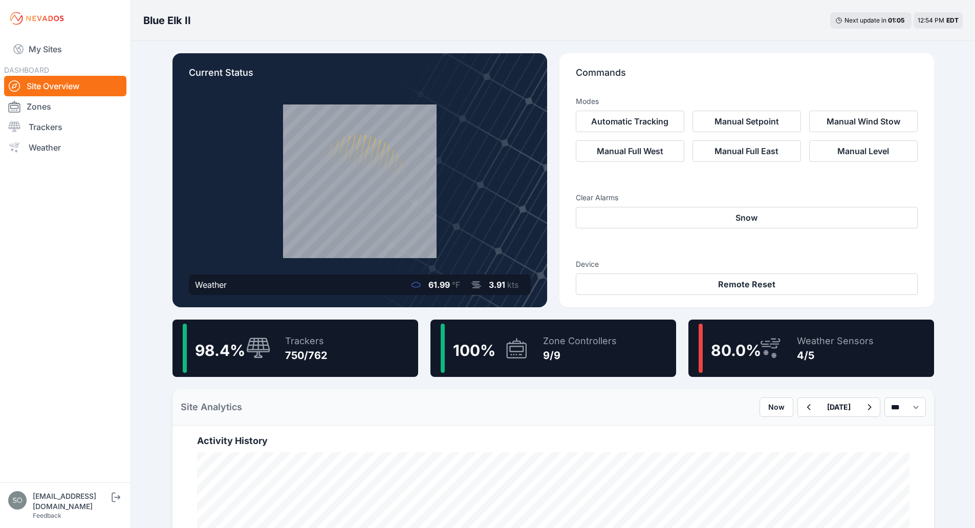
click at [777, 335] on div "80.0 %" at bounding box center [741, 348] width 84 height 49
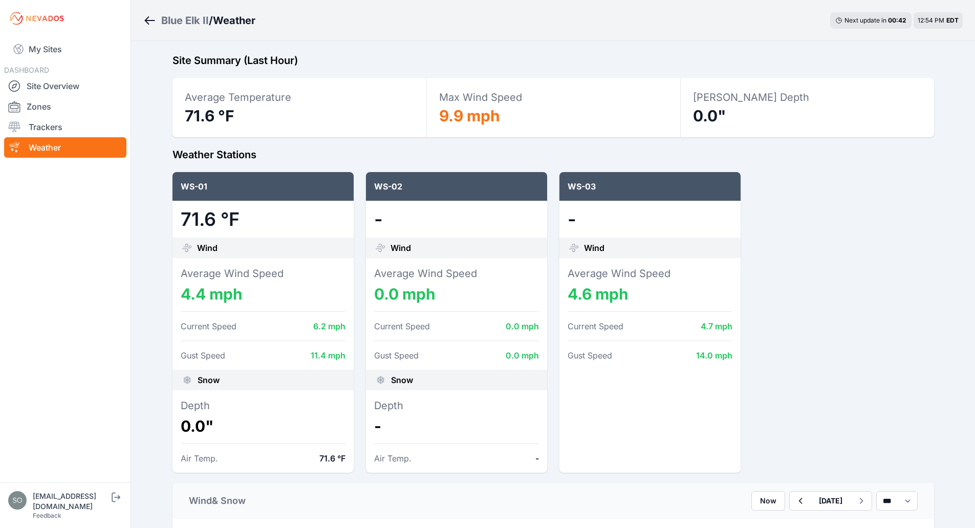
click at [204, 212] on dd "71.6 °F" at bounding box center [263, 219] width 165 height 20
click at [479, 527] on div "Maximum observed wind speed" at bounding box center [554, 532] width 762 height 27
click at [925, 274] on div "WS-01 71.6 °F Wind Average Wind Speed 4.4 mph Current Speed 6.2 mph Gust Speed …" at bounding box center [554, 322] width 762 height 300
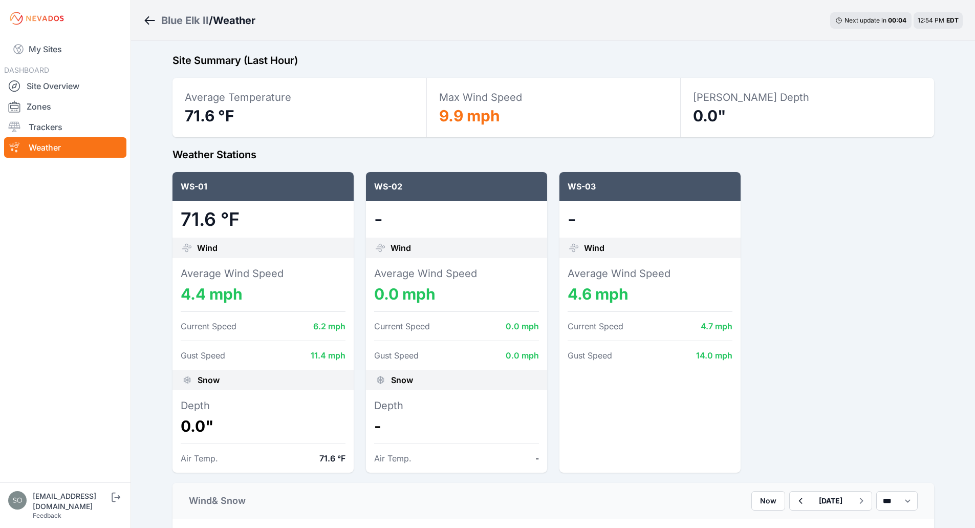
drag, startPoint x: 907, startPoint y: 20, endPoint x: 868, endPoint y: 21, distance: 38.9
click at [868, 21] on div "Next update in 00 : 04" at bounding box center [870, 20] width 81 height 16
click at [63, 81] on link "Site Overview" at bounding box center [65, 86] width 122 height 20
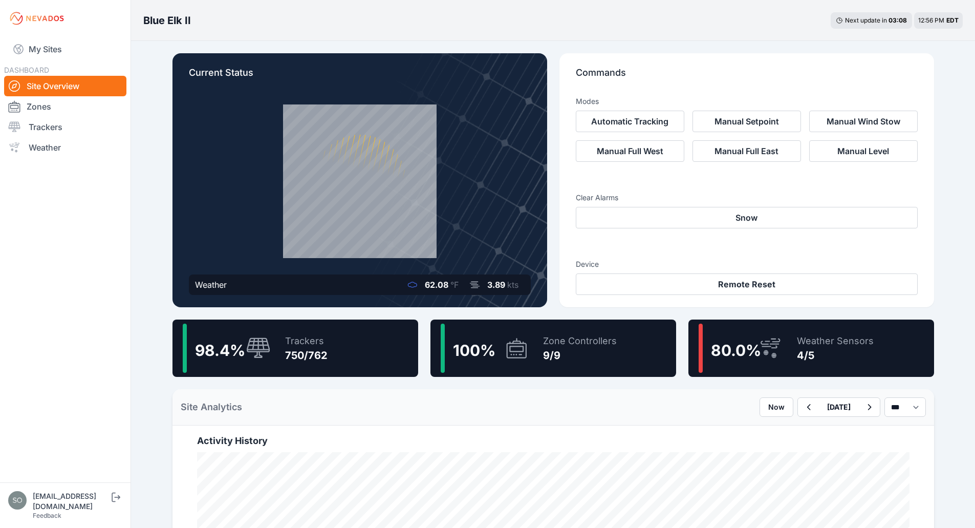
click at [684, 420] on div "Site Analytics Now August 28 2025 *** **** *****" at bounding box center [554, 407] width 762 height 36
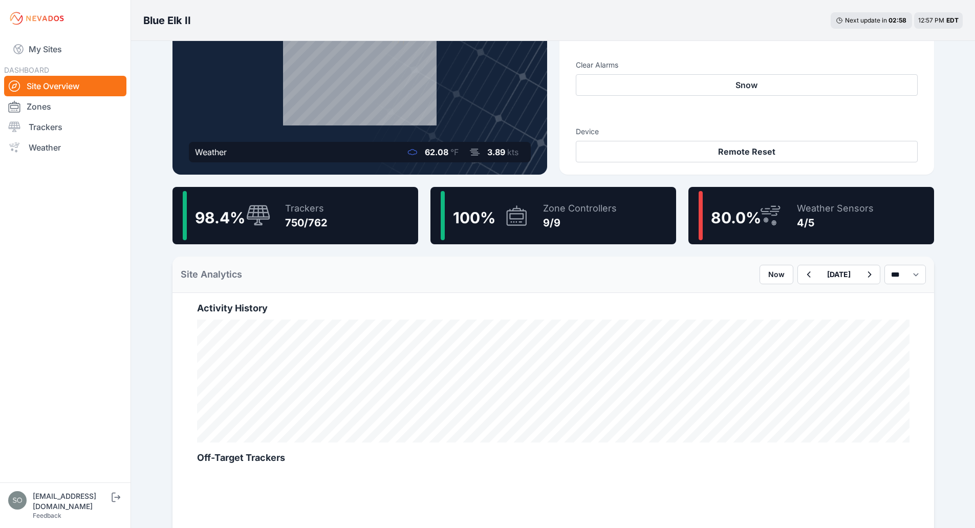
scroll to position [152, 0]
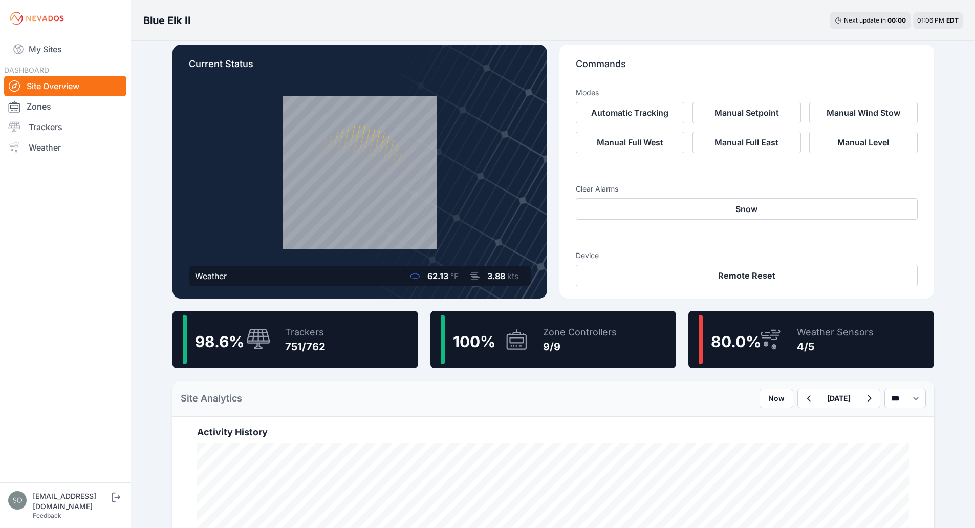
scroll to position [9, 0]
